Goal: Book appointment/travel/reservation

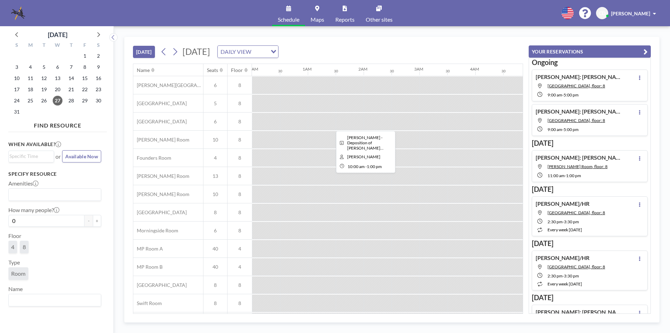
scroll to position [0, 530]
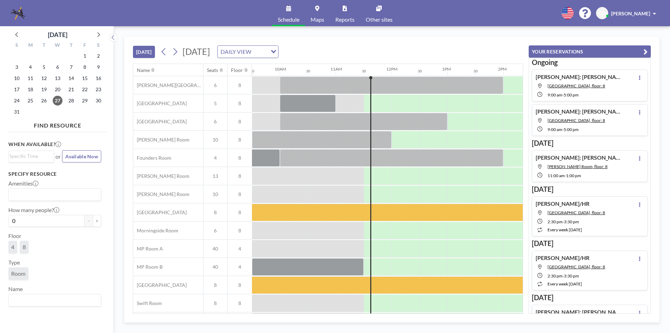
click at [53, 104] on div "27" at bounding box center [58, 100] width 14 height 11
click at [54, 102] on span "27" at bounding box center [58, 101] width 10 height 10
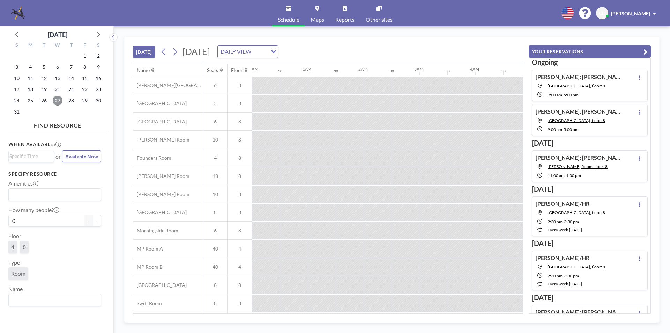
scroll to position [0, 614]
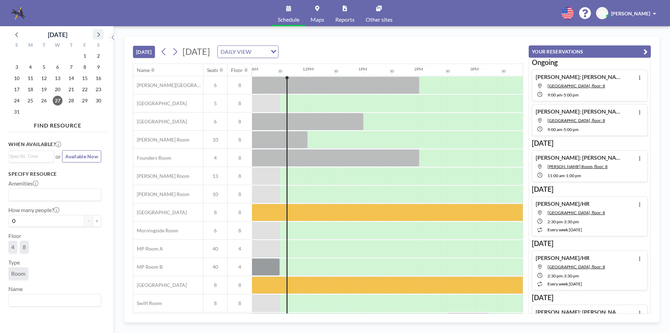
click at [98, 32] on icon at bounding box center [98, 34] width 3 height 5
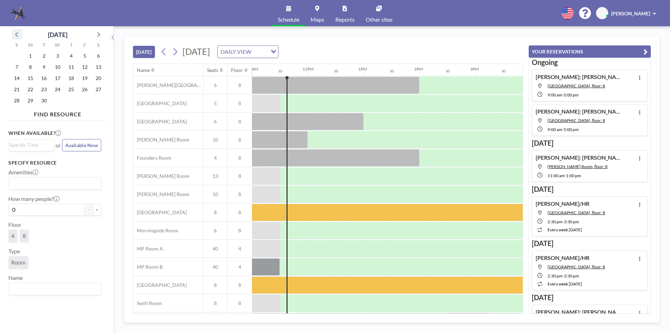
click at [20, 29] on div at bounding box center [17, 34] width 10 height 10
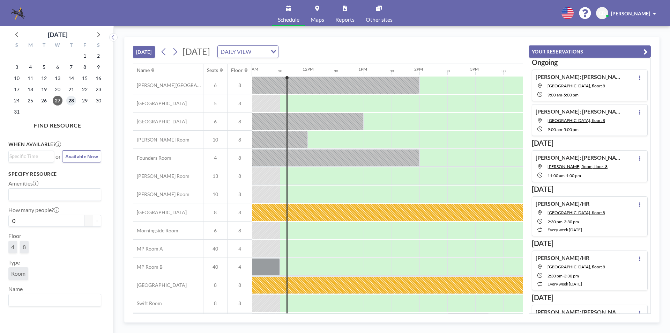
click at [70, 102] on span "28" at bounding box center [71, 101] width 10 height 10
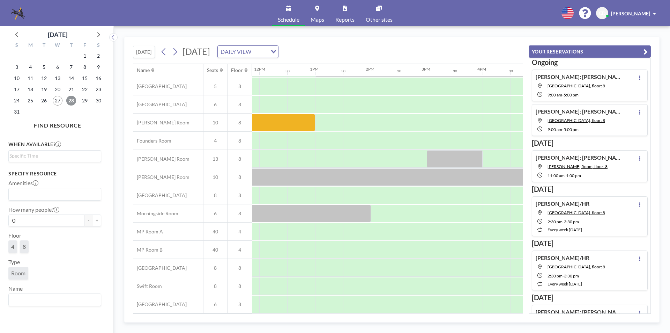
scroll to position [21, 691]
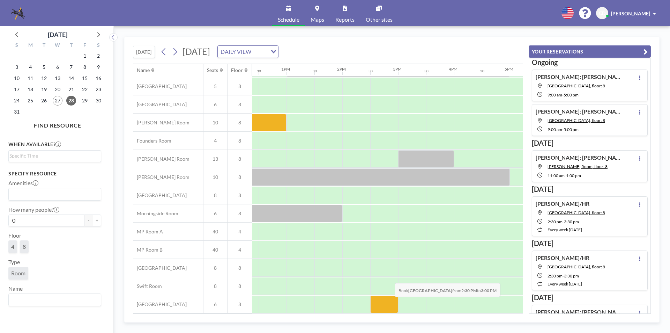
click at [389, 302] on div at bounding box center [384, 303] width 28 height 17
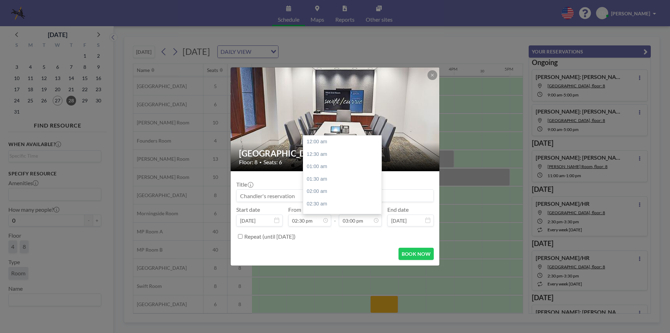
scroll to position [373, 0]
click at [278, 198] on input at bounding box center [335, 196] width 197 height 12
type input "[PERSON_NAME]"
click at [301, 154] on div "01:30 pm" at bounding box center [330, 152] width 82 height 13
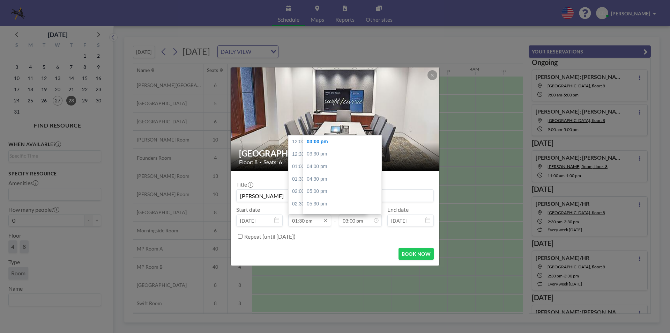
scroll to position [335, 0]
click at [295, 156] on div "02:00 pm" at bounding box center [330, 154] width 82 height 13
type input "02:00 pm"
click at [331, 155] on div "03:30 pm" at bounding box center [344, 154] width 82 height 13
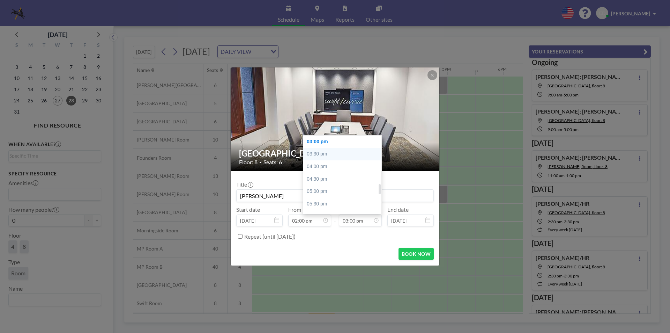
type input "03:30 pm"
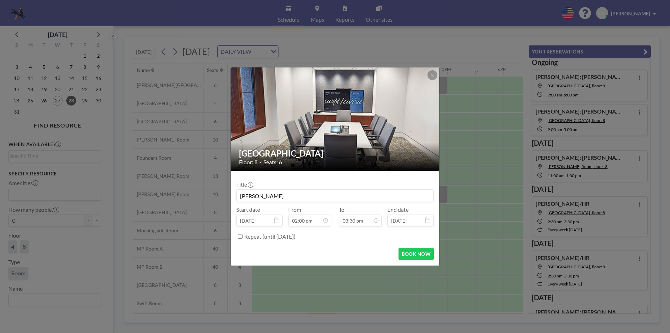
click at [310, 193] on input "[PERSON_NAME]" at bounding box center [335, 196] width 197 height 12
click at [422, 248] on button "BOOK NOW" at bounding box center [416, 253] width 35 height 12
type input "[PERSON_NAME]: [PERSON_NAME]"
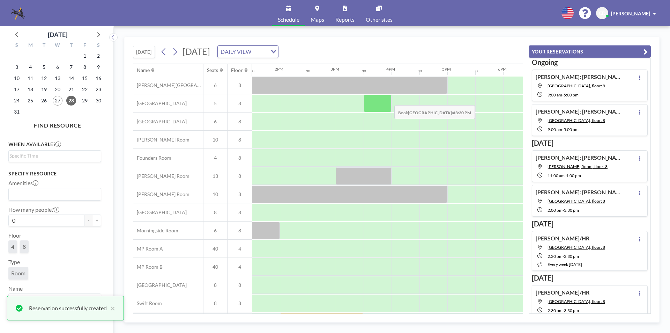
scroll to position [21, 754]
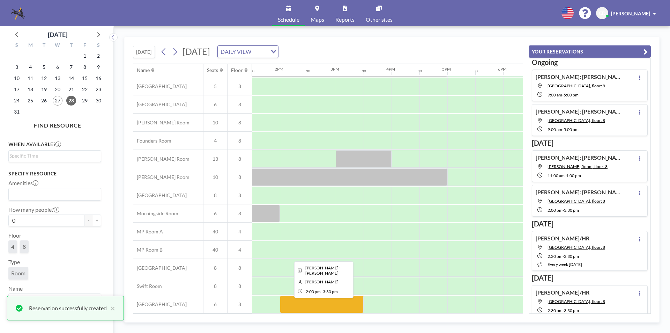
click at [297, 299] on div at bounding box center [322, 303] width 84 height 17
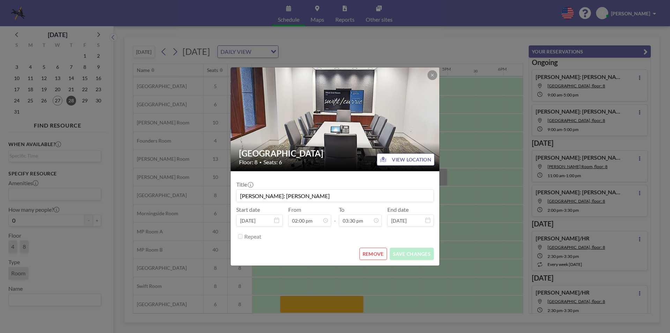
scroll to position [348, 0]
click at [316, 200] on input "[PERSON_NAME]: [PERSON_NAME]" at bounding box center [335, 196] width 197 height 12
type input "[PERSON_NAME]: [PERSON_NAME] (Call [PERSON_NAME])"
click at [394, 252] on button "SAVE CHANGES" at bounding box center [412, 253] width 44 height 12
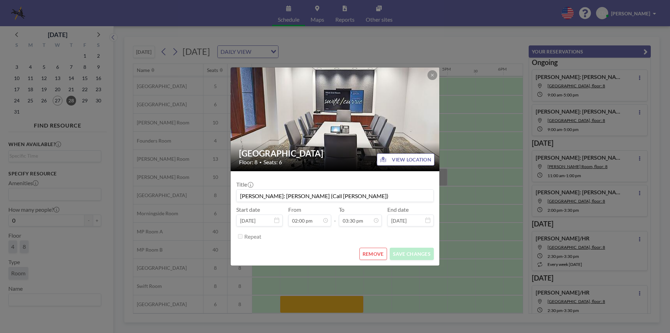
scroll to position [348, 0]
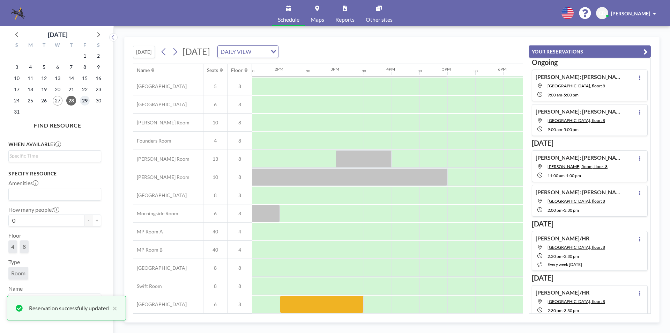
click at [82, 99] on span "29" at bounding box center [85, 101] width 10 height 10
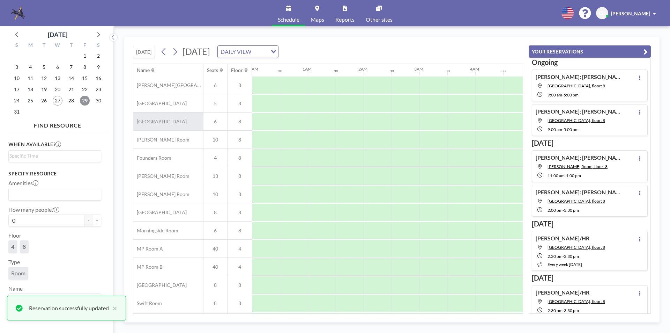
scroll to position [0, 419]
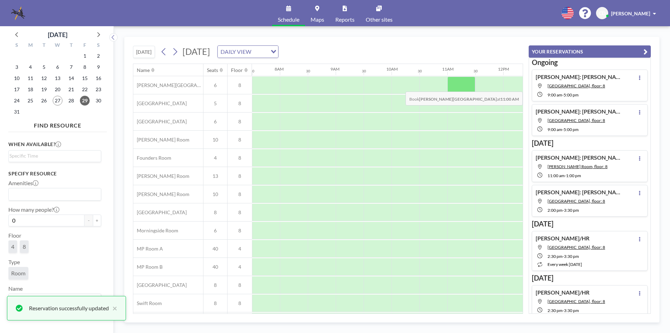
click at [455, 86] on div at bounding box center [461, 84] width 28 height 17
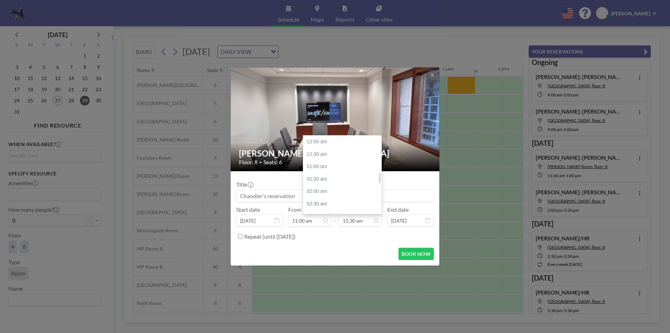
scroll to position [286, 0]
click at [338, 150] on div "12:00 pm" at bounding box center [344, 154] width 82 height 13
type input "12:00 pm"
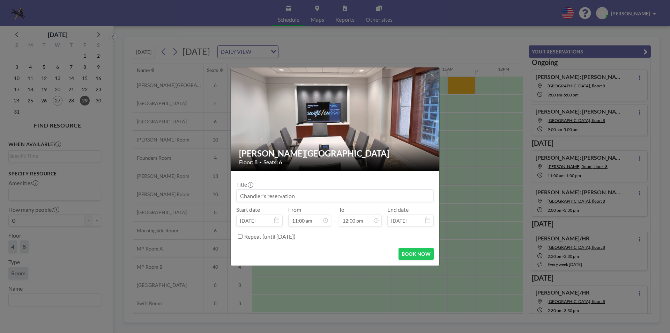
click at [342, 198] on input at bounding box center [335, 196] width 197 height 12
type input "[PERSON_NAME]: [PERSON_NAME] (Call [PERSON_NAME])"
click at [402, 249] on button "BOOK NOW" at bounding box center [416, 253] width 35 height 12
